Goal: Find contact information: Find contact information

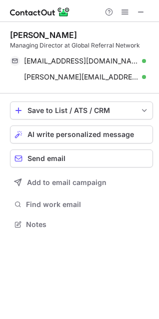
scroll to position [218, 159]
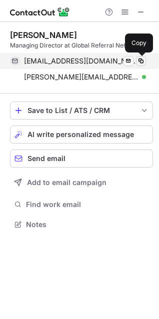
click at [142, 60] on span at bounding box center [141, 61] width 8 height 8
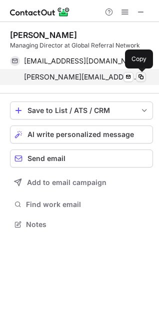
click at [141, 79] on span at bounding box center [141, 77] width 8 height 8
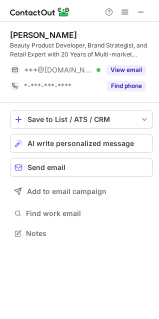
scroll to position [227, 159]
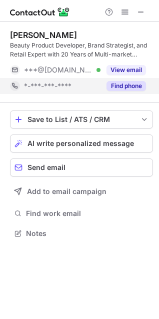
click at [107, 88] on button "Find phone" at bounding box center [127, 86] width 40 height 10
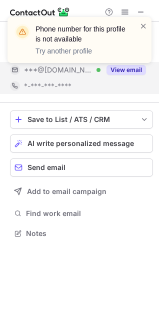
click at [137, 70] on div "Phone number for this profile is not available Try another profile" at bounding box center [79, 44] width 160 height 74
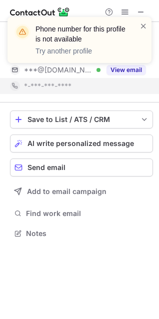
click at [136, 70] on div "Phone number for this profile is not available Try another profile" at bounding box center [79, 44] width 160 height 74
click at [141, 27] on span at bounding box center [144, 26] width 8 height 10
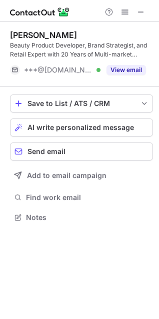
scroll to position [211, 159]
click at [131, 71] on div "Phone number for this profile is not available Try another profile" at bounding box center [79, 44] width 160 height 74
click at [131, 71] on div "Phone number for this profile is not available Try another profile John Francis…" at bounding box center [79, 159] width 159 height 319
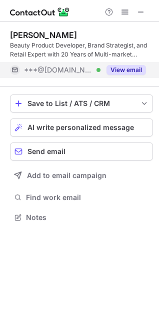
click at [126, 69] on button "View email" at bounding box center [127, 70] width 40 height 10
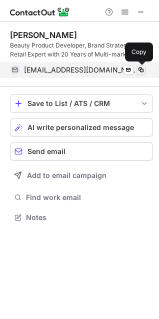
click at [143, 70] on span at bounding box center [141, 70] width 8 height 8
